Goal: Information Seeking & Learning: Learn about a topic

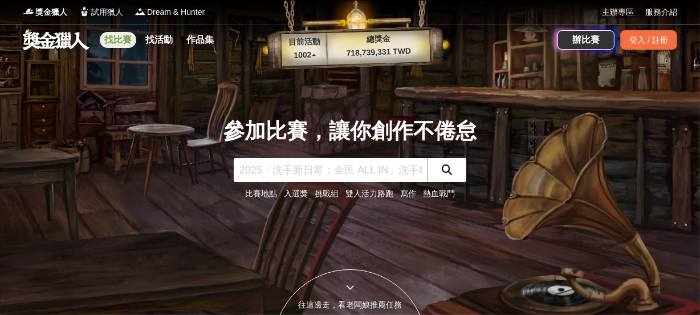
click at [123, 37] on link "找比賽" at bounding box center [118, 40] width 36 height 16
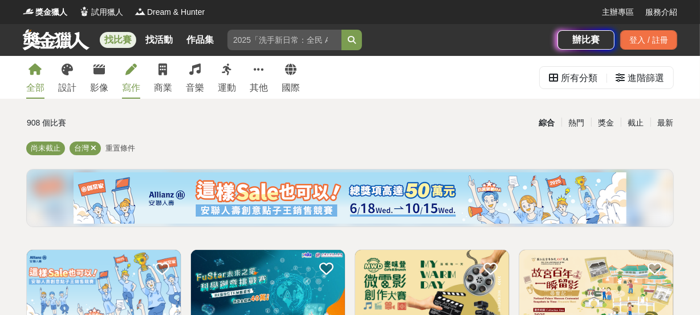
click at [127, 85] on div "寫作" at bounding box center [131, 88] width 18 height 14
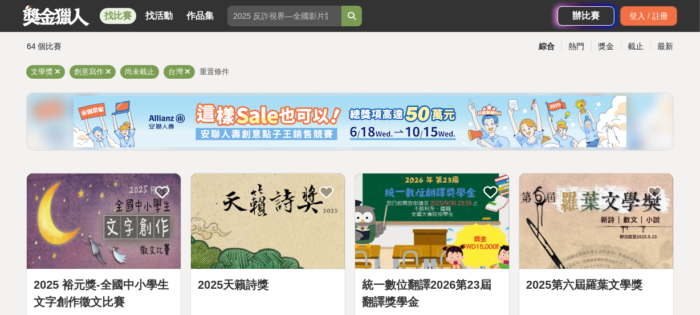
scroll to position [84, 0]
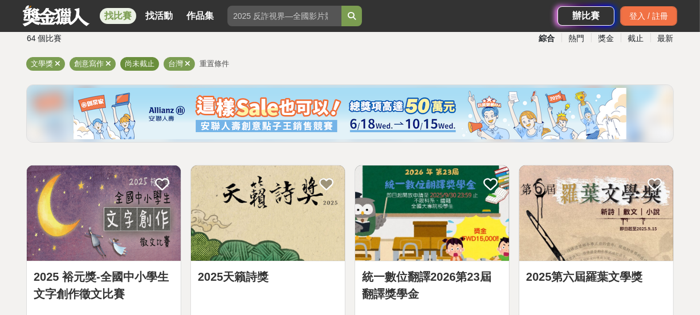
click at [144, 66] on span "尚未截止" at bounding box center [140, 63] width 30 height 9
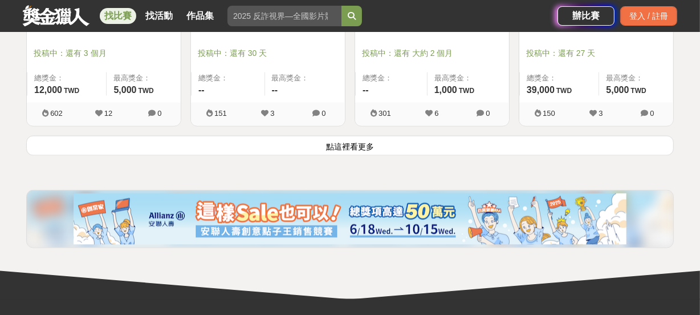
scroll to position [1556, 0]
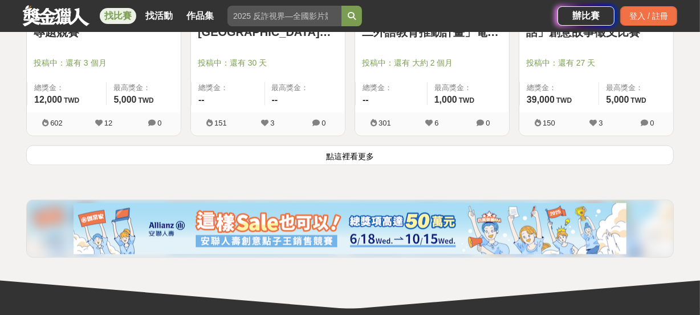
click at [348, 154] on button "點這裡看更多" at bounding box center [349, 155] width 647 height 20
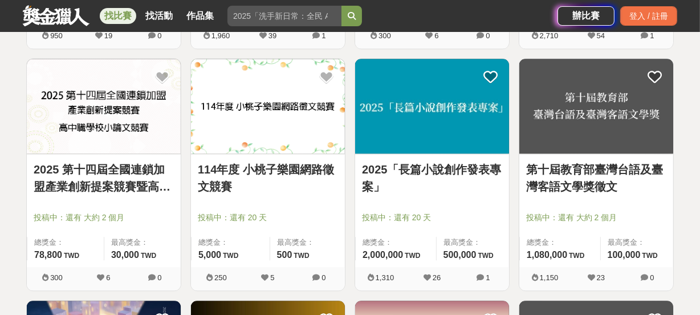
scroll to position [2366, 0]
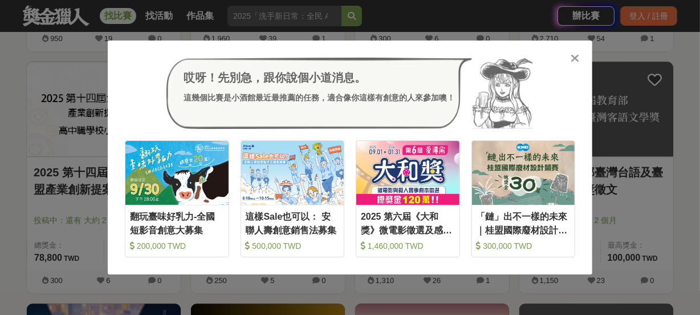
click at [577, 56] on icon at bounding box center [575, 57] width 9 height 11
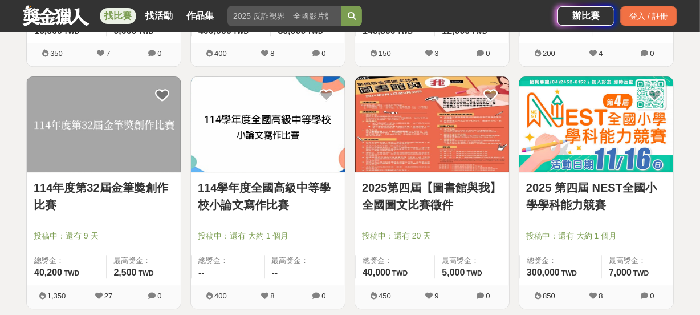
scroll to position [2835, 0]
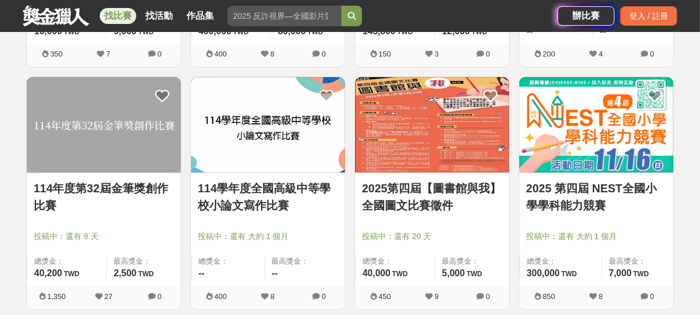
click at [131, 196] on link "114年度第32屆金筆獎創作比賽" at bounding box center [104, 197] width 140 height 34
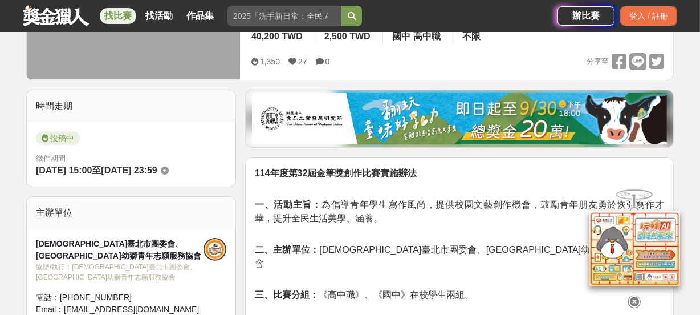
scroll to position [226, 0]
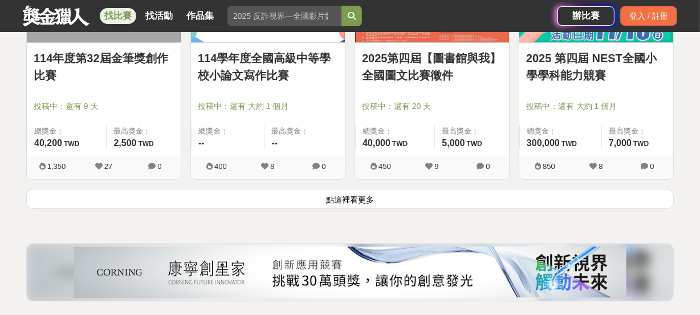
scroll to position [2958, 0]
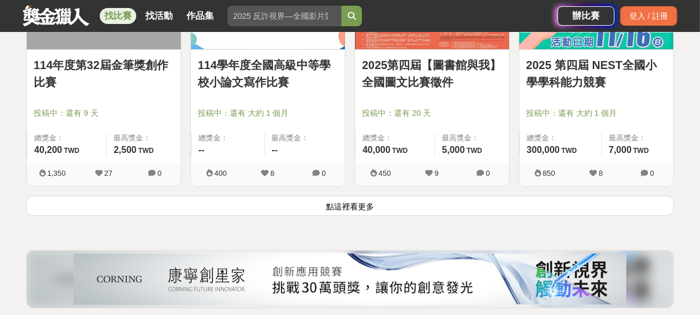
click at [347, 201] on button "點這裡看更多" at bounding box center [349, 205] width 647 height 20
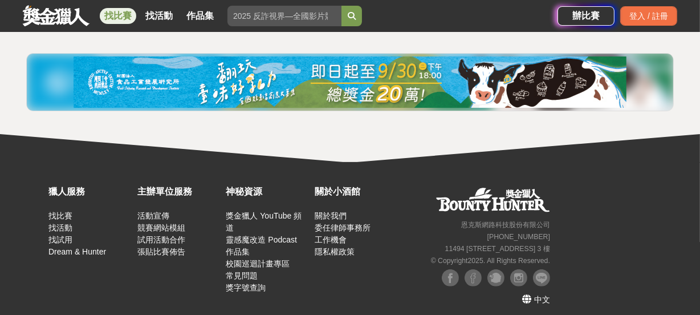
scroll to position [4101, 0]
